Goal: Transaction & Acquisition: Purchase product/service

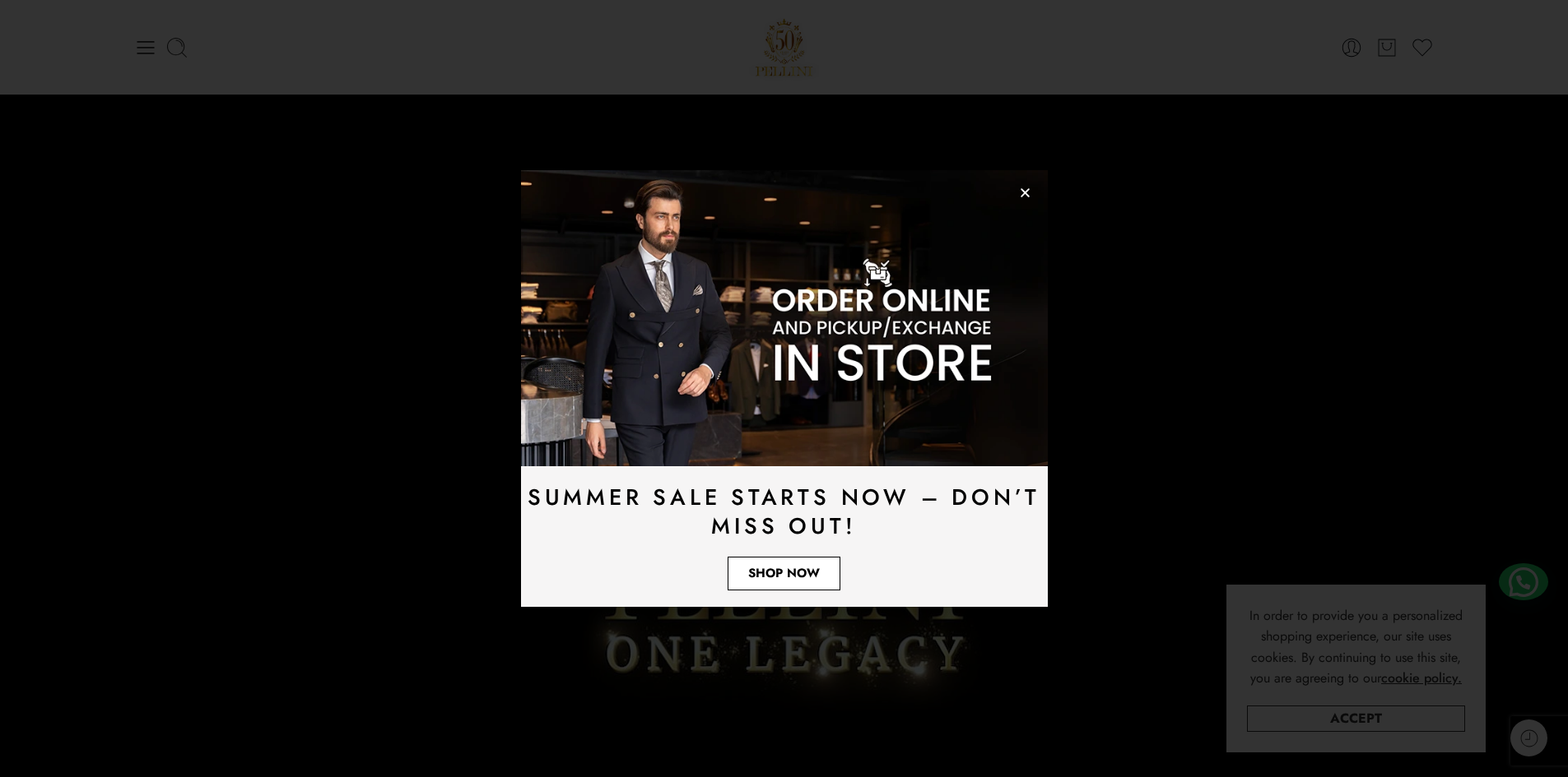
click at [789, 580] on span "Shop Now" at bounding box center [784, 574] width 71 height 12
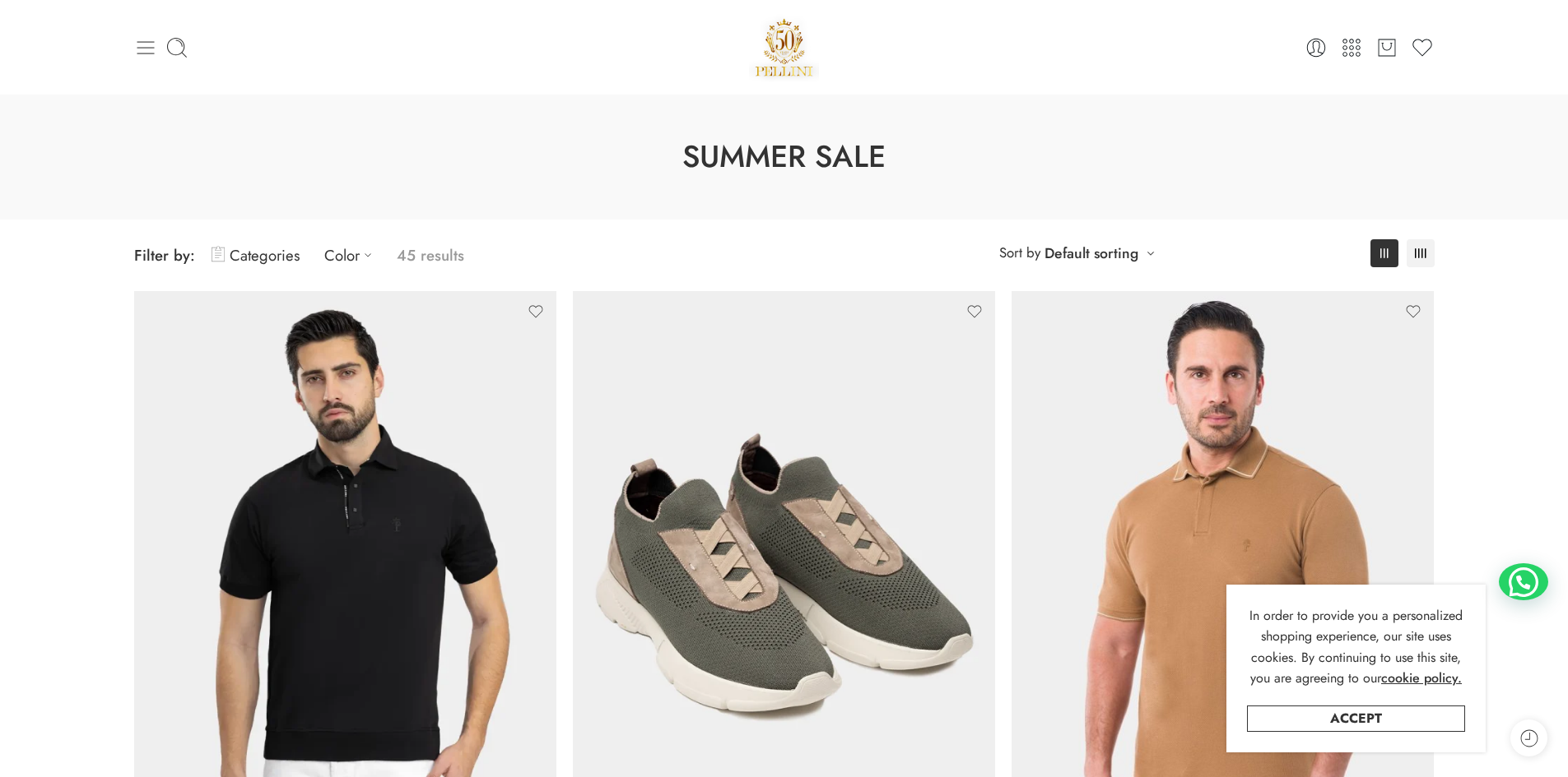
click at [149, 45] on icon at bounding box center [145, 48] width 23 height 23
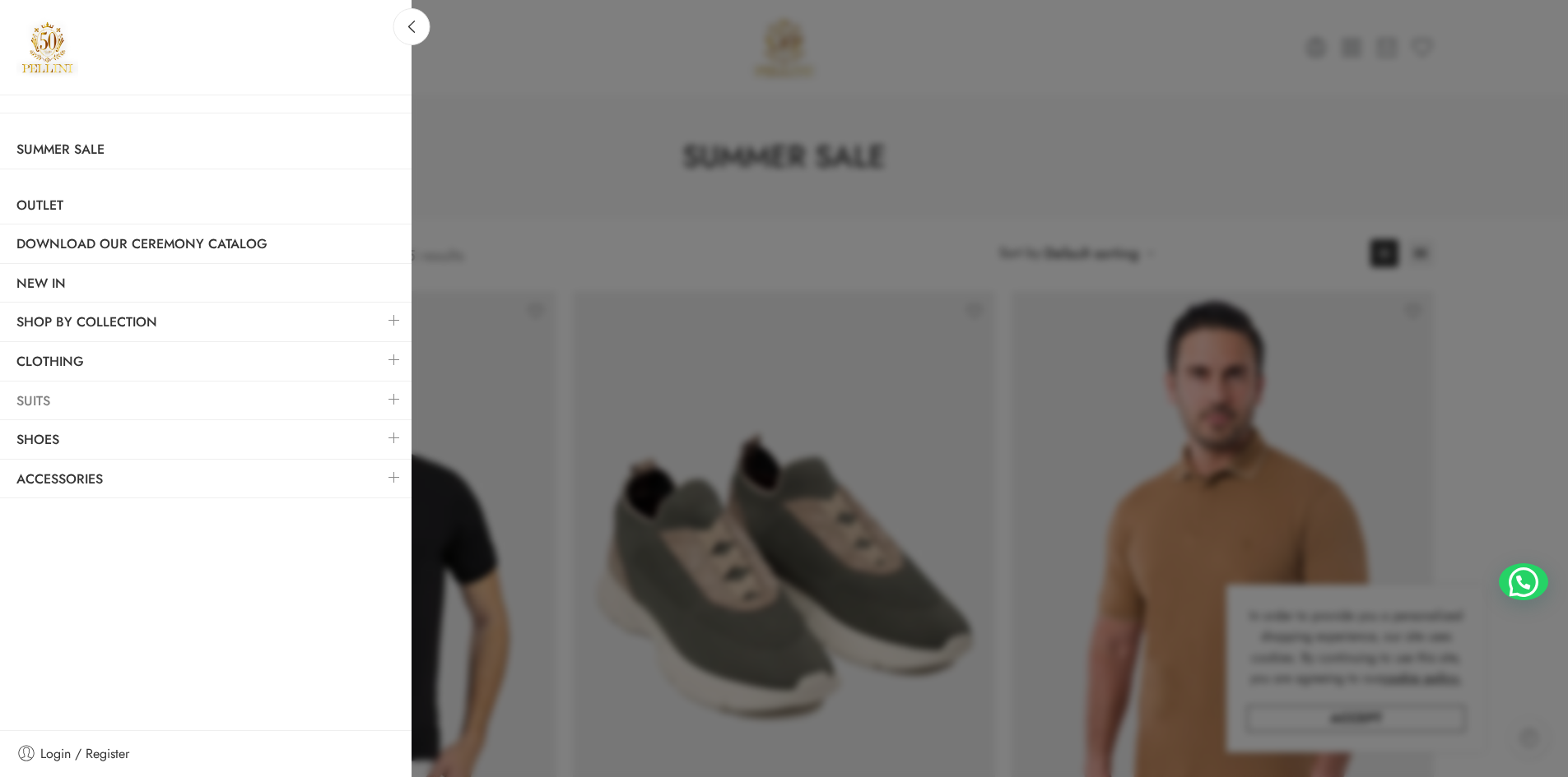
click at [93, 398] on link "Suits" at bounding box center [206, 402] width 412 height 38
